Goal: Information Seeking & Learning: Learn about a topic

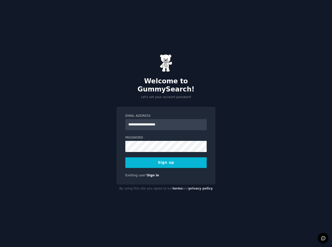
type input "**********"
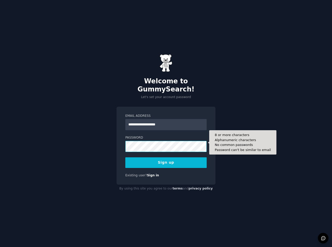
click at [166, 158] on button "Sign up" at bounding box center [166, 162] width 81 height 11
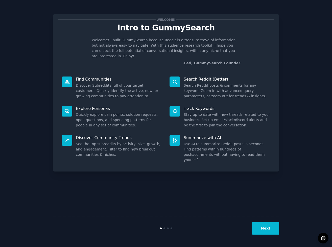
click at [265, 226] on button "Next" at bounding box center [266, 228] width 27 height 12
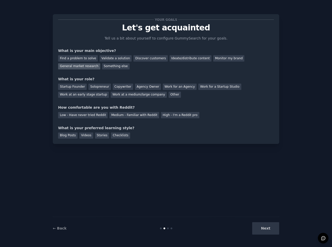
click at [86, 65] on div "General market research" at bounding box center [79, 66] width 42 height 6
click at [102, 87] on div "Solopreneur" at bounding box center [100, 86] width 22 height 6
click at [94, 115] on div "Low - Have never tried Reddit" at bounding box center [83, 115] width 50 height 6
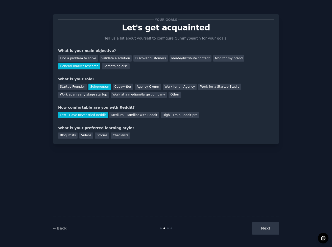
click at [106, 114] on div "Low - Have never tried Reddit Medium - Familiar with Reddit High - I'm a Reddit…" at bounding box center [166, 114] width 216 height 8
click at [110, 114] on div "Medium - Familiar with Reddit" at bounding box center [135, 115] width 50 height 6
click at [266, 228] on div "Next" at bounding box center [242, 228] width 76 height 12
click at [78, 135] on div "Blog Posts Videos Stories Checklists" at bounding box center [166, 135] width 216 height 8
click at [86, 134] on div "Videos" at bounding box center [86, 135] width 14 height 6
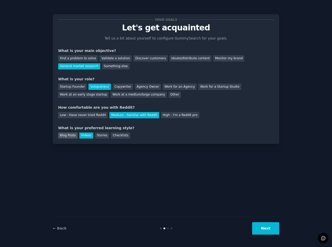
click at [71, 134] on div "Blog Posts" at bounding box center [67, 135] width 19 height 6
click at [266, 223] on button "Next" at bounding box center [266, 228] width 27 height 12
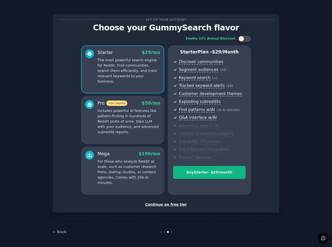
click at [173, 202] on div "Continue on free tier" at bounding box center [166, 204] width 216 height 5
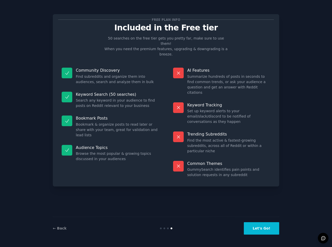
click at [255, 225] on button "Let's Go!" at bounding box center [261, 228] width 35 height 12
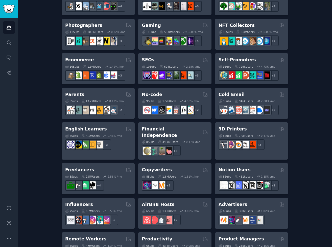
scroll to position [274, 0]
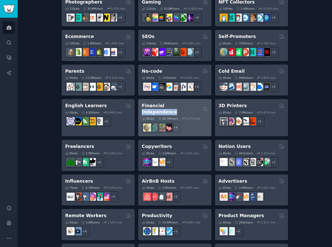
click at [162, 103] on h2 "Financial Independence" at bounding box center [171, 108] width 59 height 12
